Goal: Information Seeking & Learning: Learn about a topic

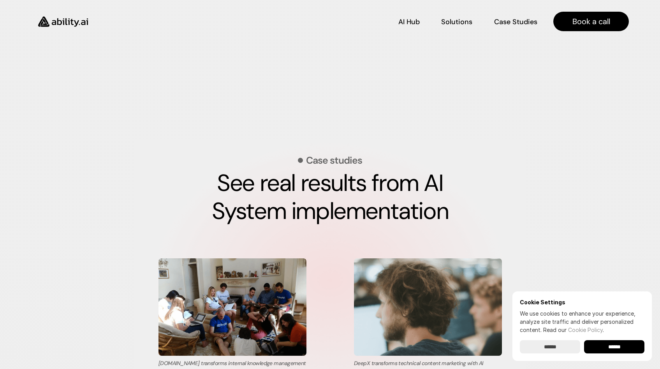
scroll to position [2510, 0]
click at [463, 22] on p "Solutions" at bounding box center [457, 21] width 30 height 10
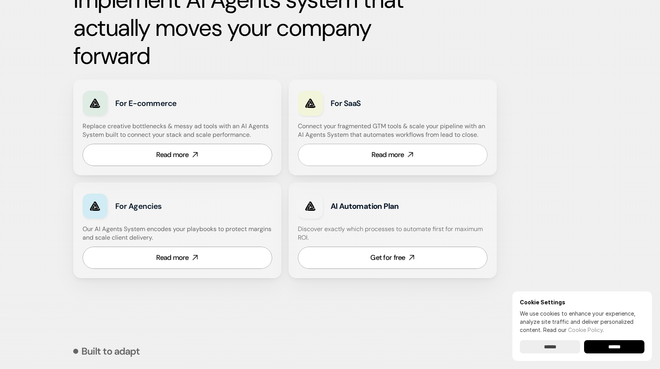
scroll to position [453, 0]
click at [227, 251] on link "Read more" at bounding box center [178, 257] width 190 height 22
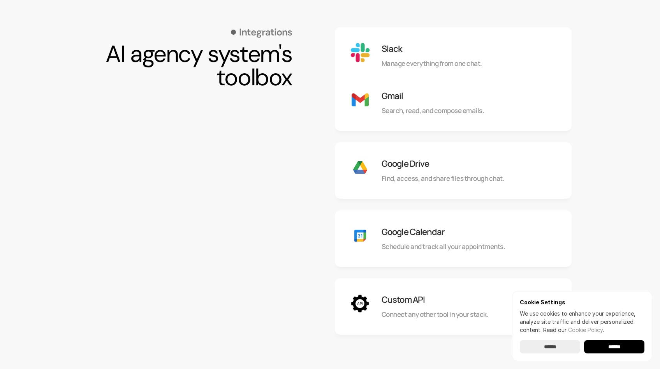
scroll to position [731, 0]
click at [440, 111] on p "Search, read, and compose emails." at bounding box center [432, 109] width 102 height 9
click at [360, 109] on div "Gmail Search, read, and compose emails." at bounding box center [453, 102] width 237 height 56
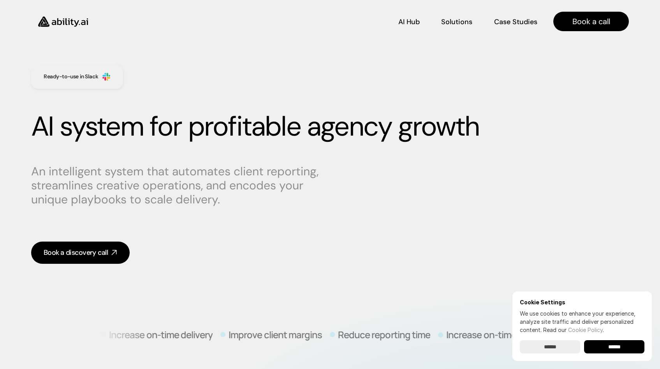
scroll to position [0, 0]
click at [518, 22] on p "Case Studies" at bounding box center [516, 27] width 42 height 10
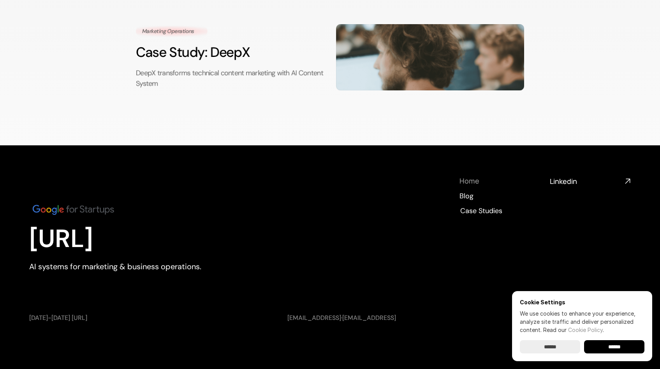
scroll to position [289, 0]
click at [471, 72] on div "AI Hub AI Hub Solutions Solutions Case Studies Case Studies Book a call See rea…" at bounding box center [330, 40] width 660 height 658
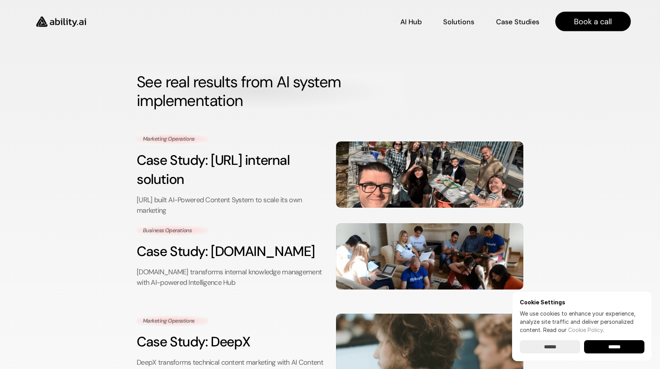
click at [77, 24] on img at bounding box center [61, 21] width 64 height 25
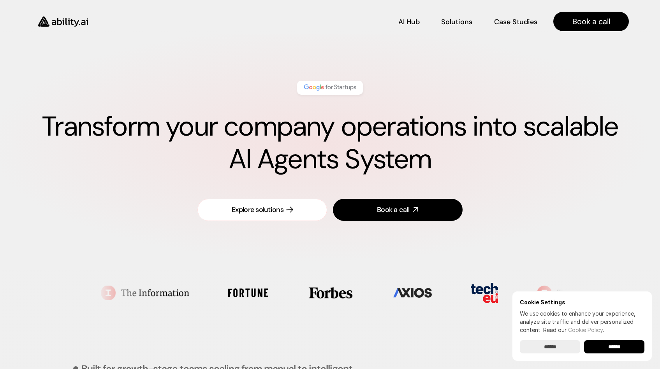
click at [249, 214] on div "Explore solutions" at bounding box center [258, 210] width 52 height 10
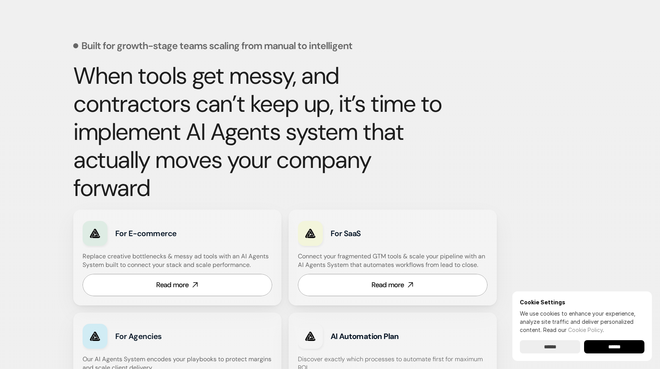
scroll to position [323, 0]
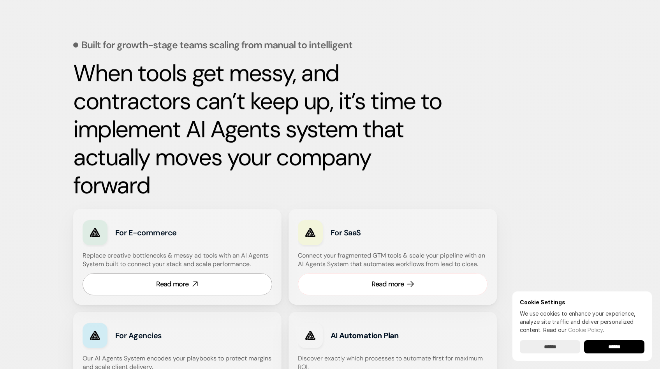
click at [331, 286] on link "Read more" at bounding box center [393, 284] width 190 height 22
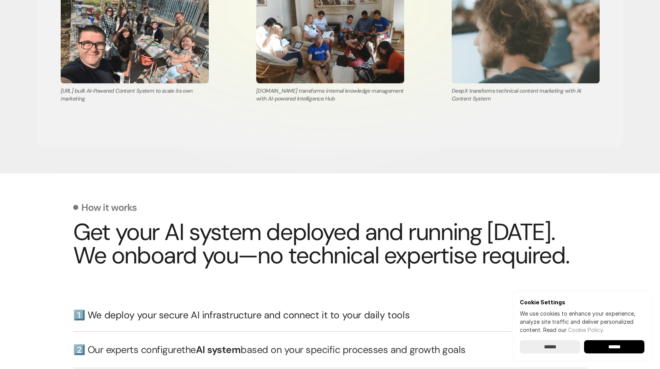
scroll to position [1529, 0]
